Goal: Task Accomplishment & Management: Complete application form

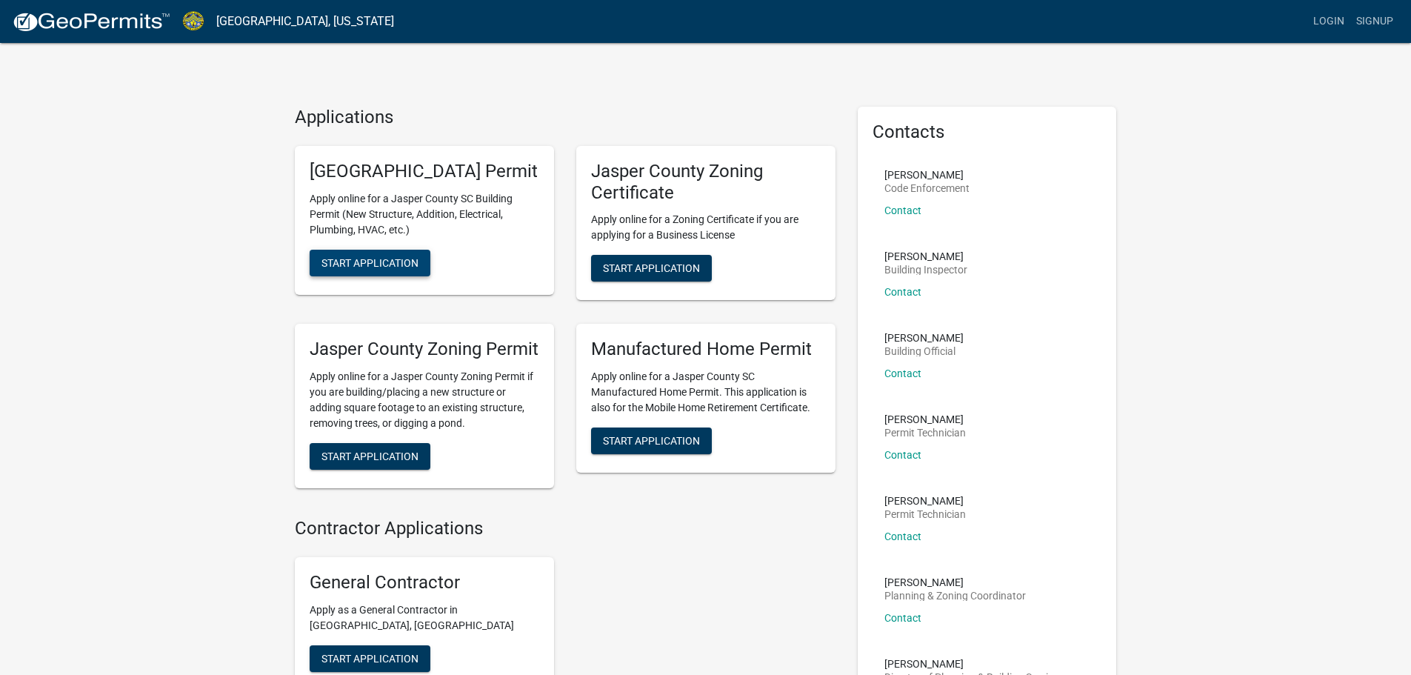
drag, startPoint x: 379, startPoint y: 286, endPoint x: 334, endPoint y: 224, distance: 76.9
click at [334, 224] on div "[GEOGRAPHIC_DATA] Permit Apply online for a [GEOGRAPHIC_DATA] SC Building Permi…" at bounding box center [424, 220] width 259 height 149
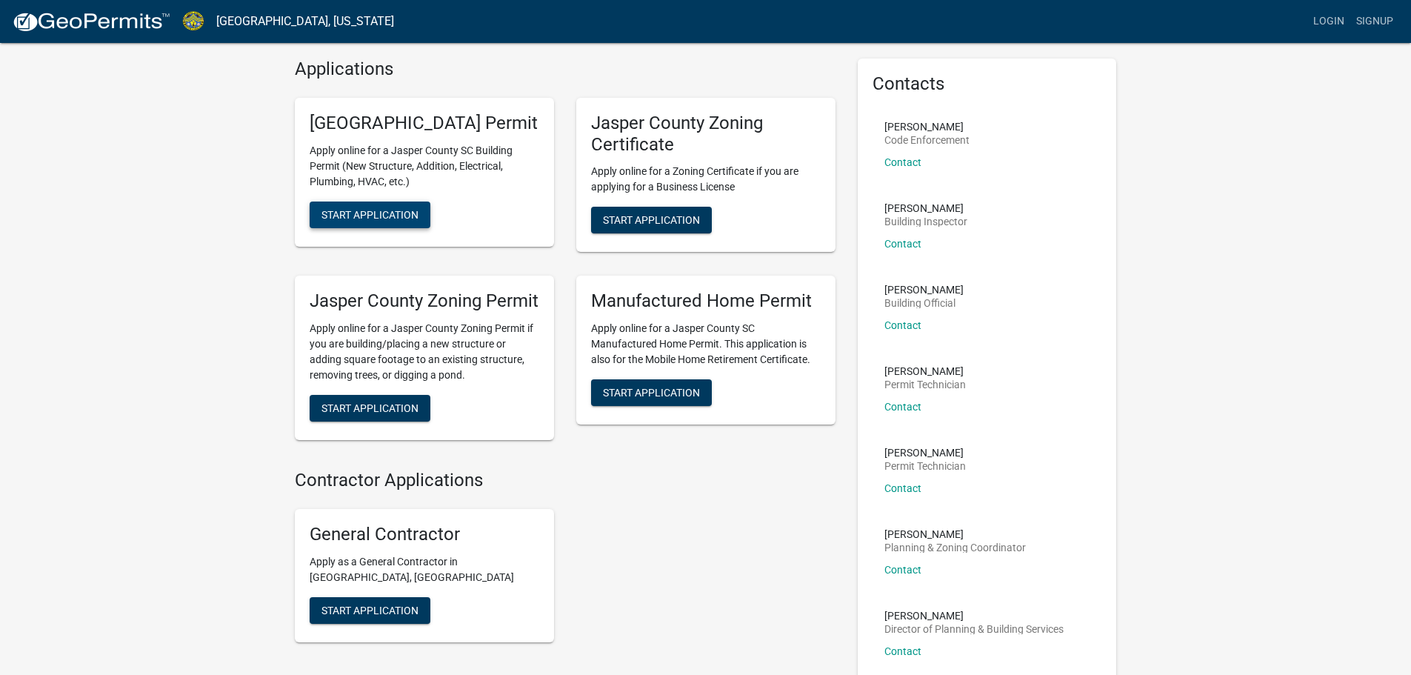
scroll to position [74, 0]
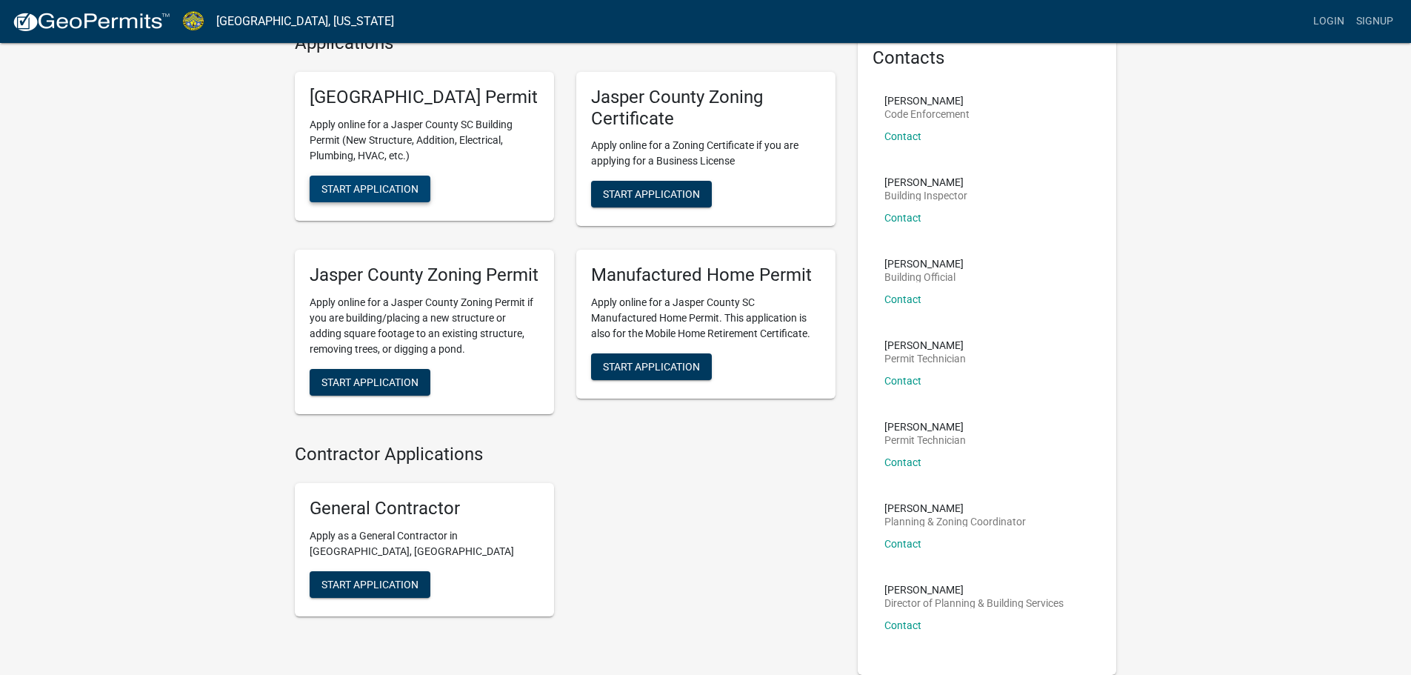
click at [412, 194] on span "Start Application" at bounding box center [369, 188] width 97 height 12
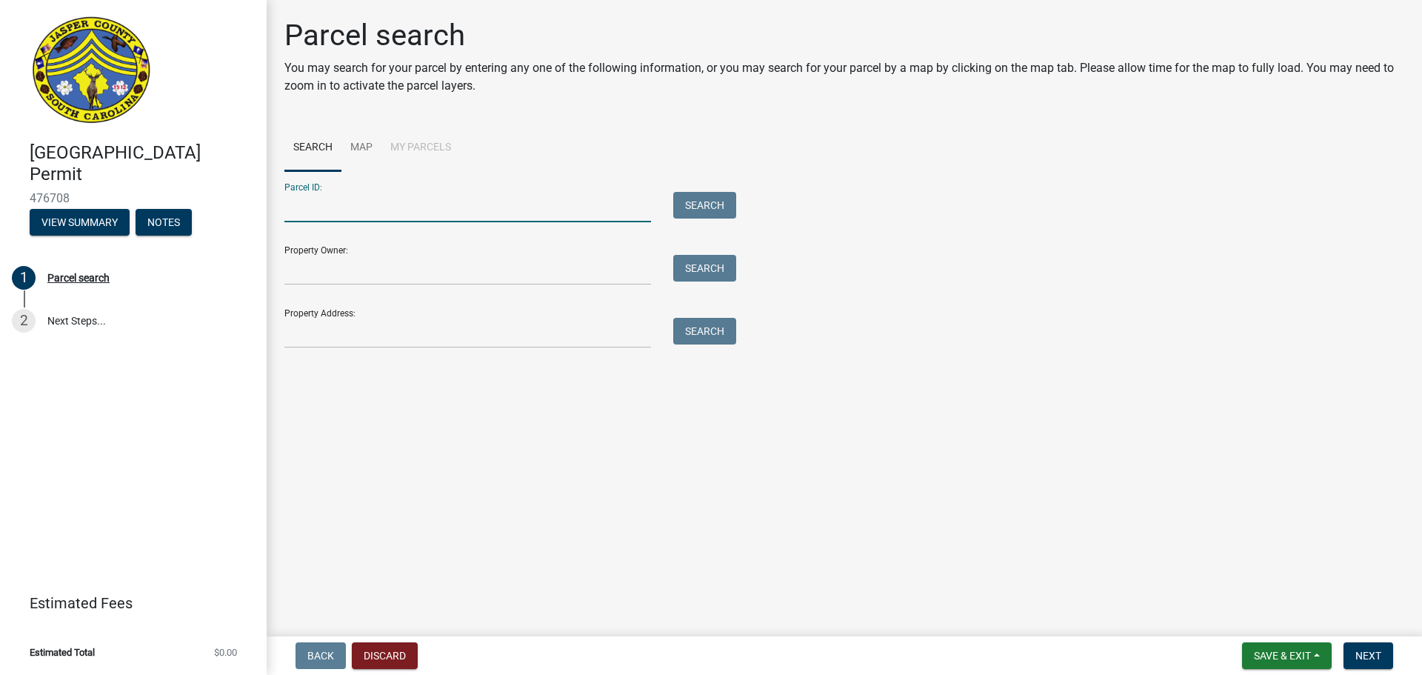
click at [351, 215] on input "Parcel ID:" at bounding box center [467, 207] width 367 height 30
type input "6"
type input "067940"
click at [710, 202] on button "Search" at bounding box center [704, 205] width 63 height 27
drag, startPoint x: 336, startPoint y: 205, endPoint x: 248, endPoint y: 204, distance: 88.1
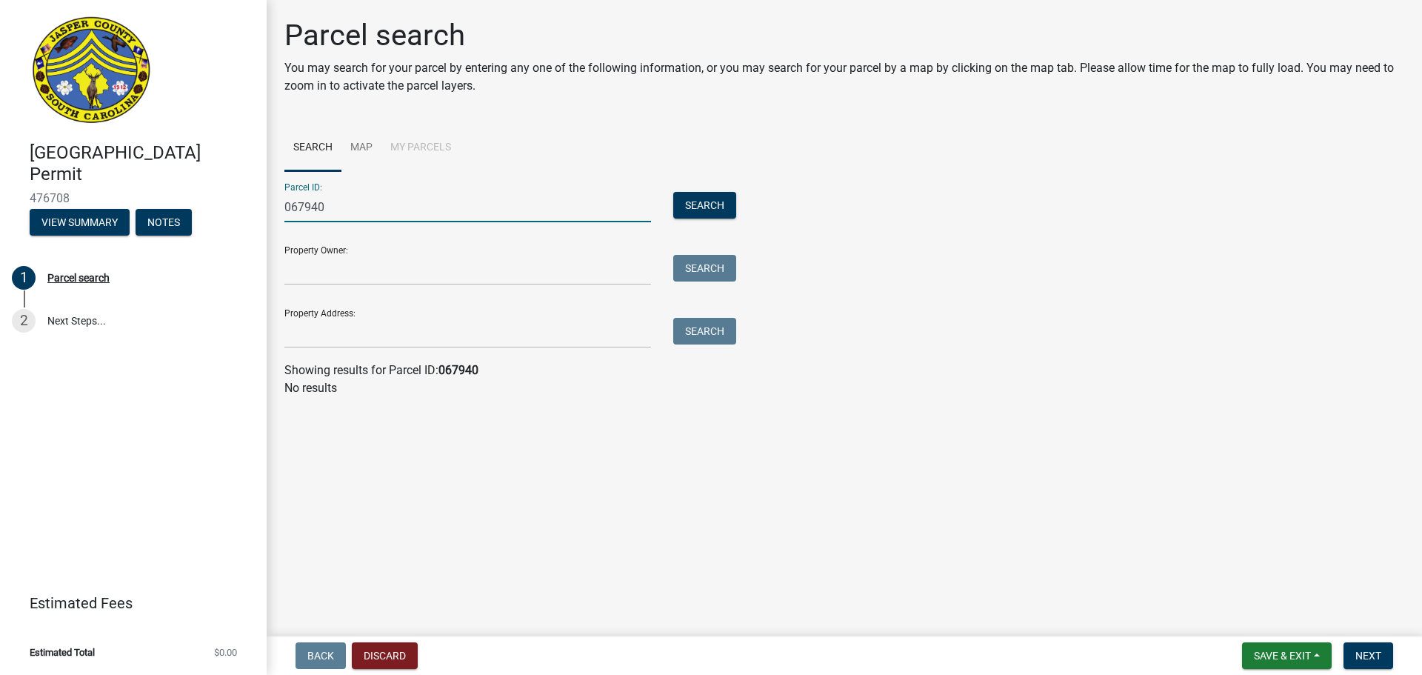
click at [244, 206] on div "[GEOGRAPHIC_DATA] Permit 476708 View Summary Notes 1 Parcel search 2 Next Steps…" at bounding box center [711, 337] width 1422 height 675
paste input "0671500940"
type input "0671500940"
click at [693, 206] on button "Search" at bounding box center [704, 205] width 63 height 27
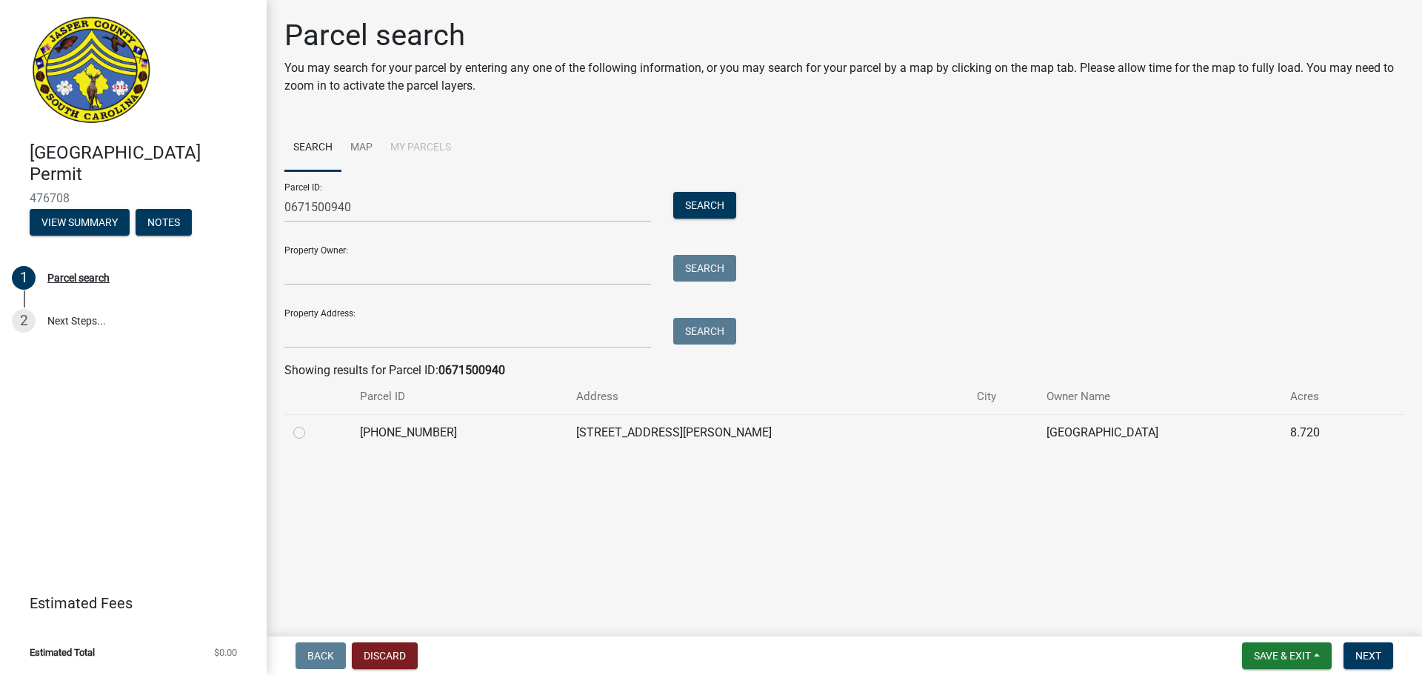
click at [311, 424] on label at bounding box center [311, 424] width 0 height 0
click at [311, 433] on input "radio" at bounding box center [316, 429] width 10 height 10
radio input "true"
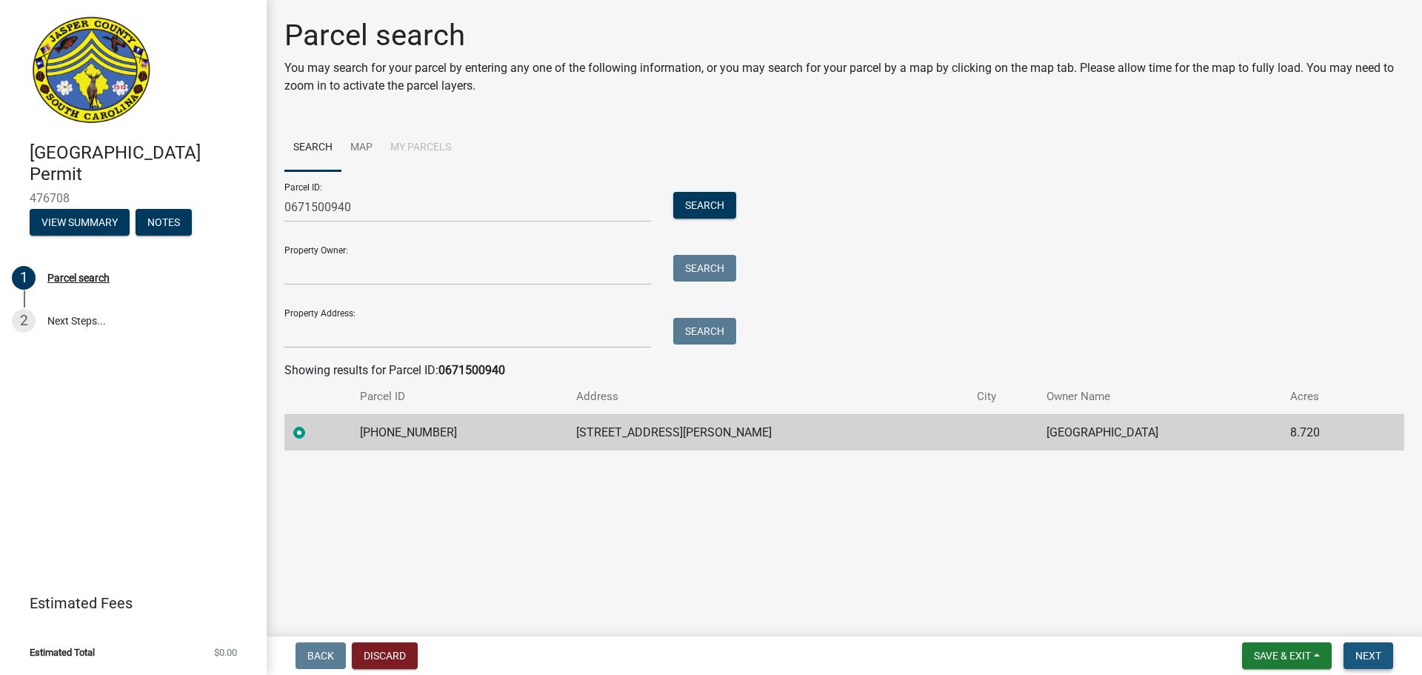
click at [1371, 655] on span "Next" at bounding box center [1368, 655] width 26 height 12
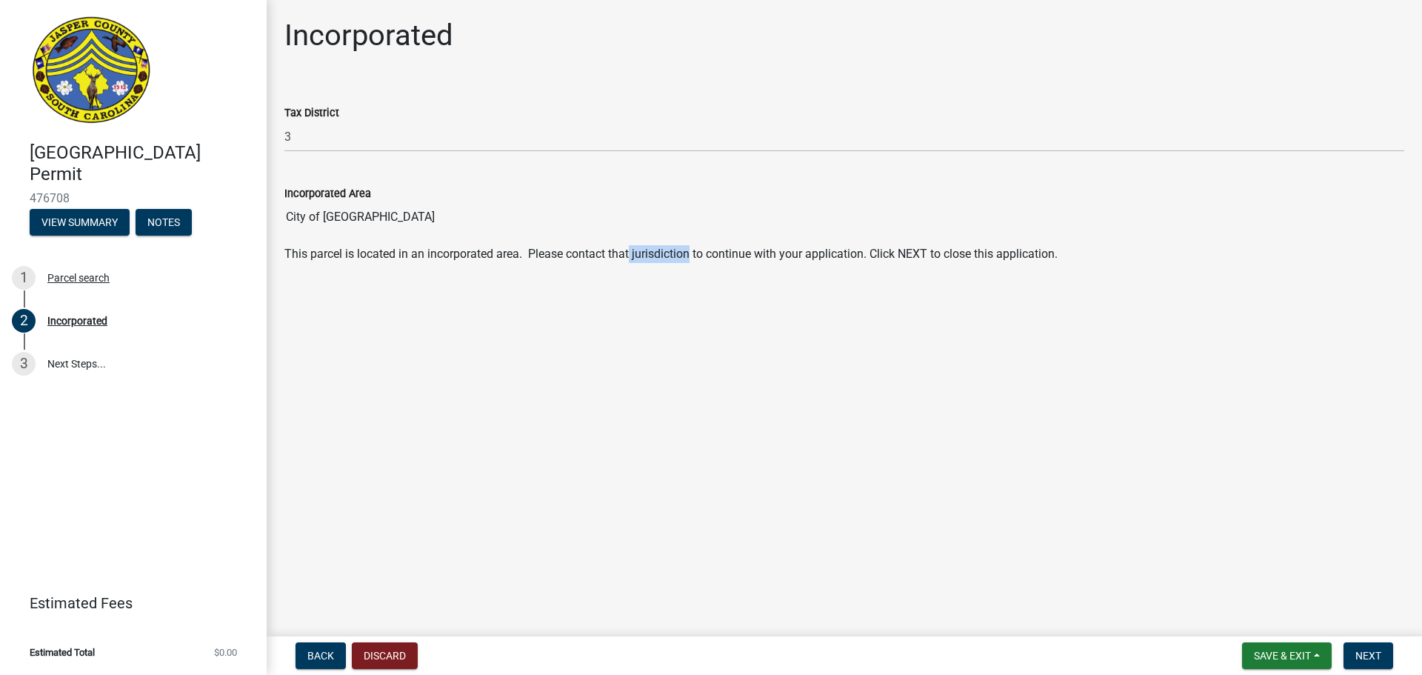
drag, startPoint x: 631, startPoint y: 254, endPoint x: 694, endPoint y: 252, distance: 63.0
click at [694, 252] on p "This parcel is located in an incorporated area. Please contact that jurisdictio…" at bounding box center [844, 254] width 1120 height 18
copy p "jurisdiction"
click at [308, 656] on span "Back" at bounding box center [320, 655] width 27 height 12
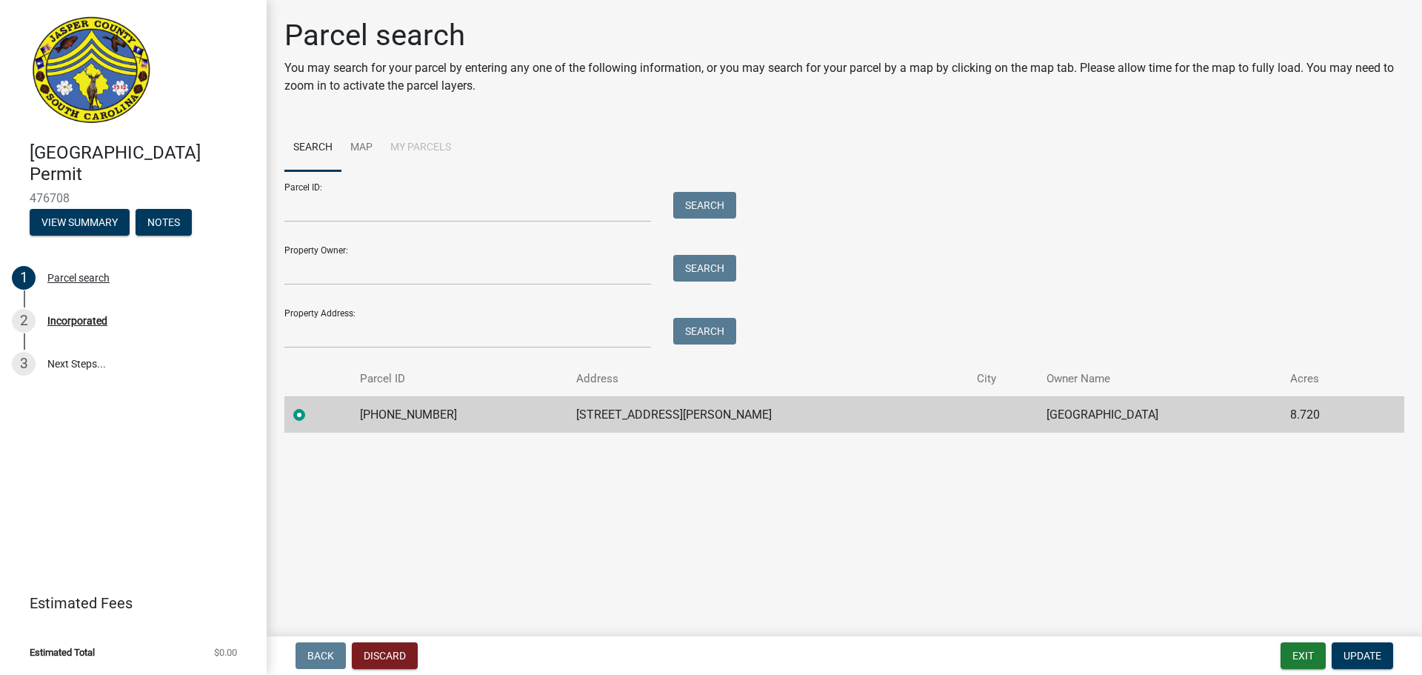
drag, startPoint x: 1100, startPoint y: 412, endPoint x: 990, endPoint y: 411, distance: 109.6
click at [1037, 411] on td "[GEOGRAPHIC_DATA]" at bounding box center [1159, 414] width 244 height 36
copy td "[GEOGRAPHIC_DATA]"
